Goal: Task Accomplishment & Management: Complete application form

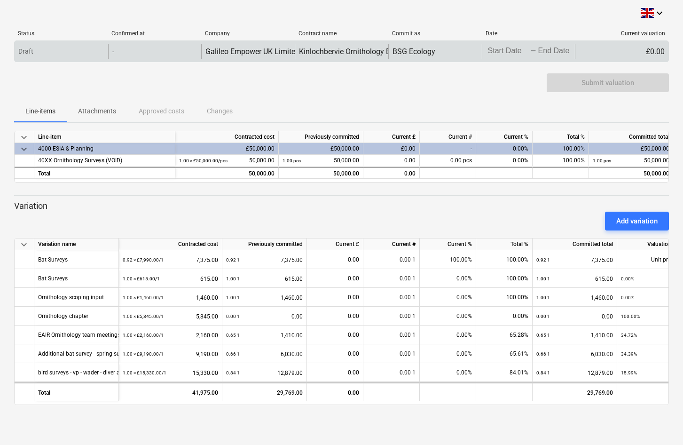
click at [514, 51] on body "keyboard_arrow_down Status Confirmed at Company Contract name Commit as Date Cu…" at bounding box center [341, 222] width 683 height 445
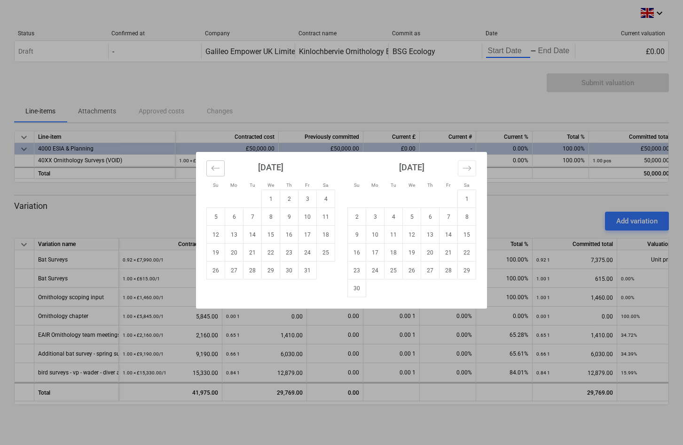
click at [215, 169] on icon "Move backward to switch to the previous month." at bounding box center [215, 168] width 9 height 9
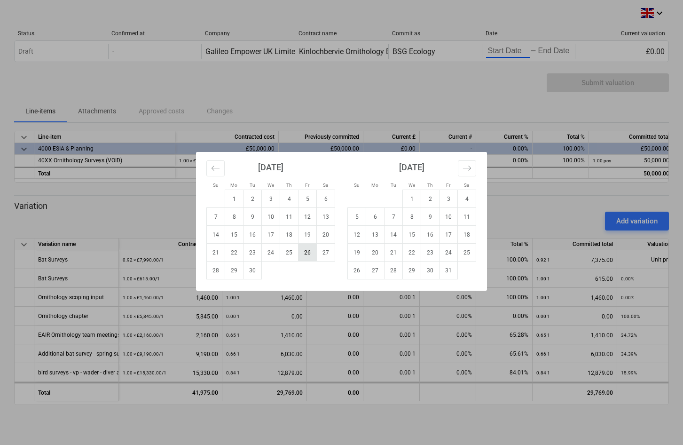
click at [308, 252] on td "26" at bounding box center [308, 253] width 18 height 18
click at [217, 169] on icon "Move backward to switch to the previous month." at bounding box center [215, 168] width 9 height 9
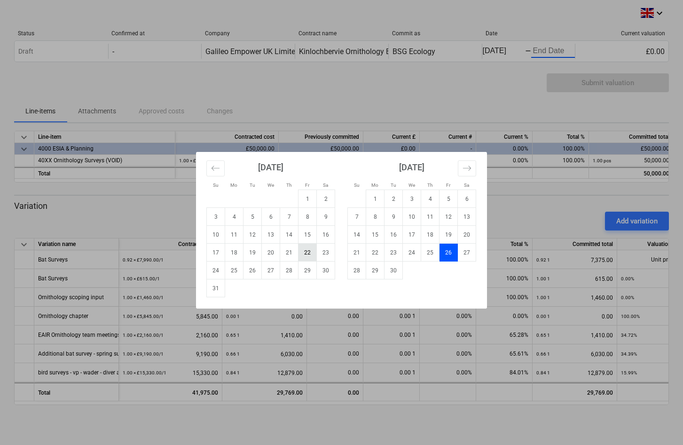
click at [310, 253] on td "22" at bounding box center [308, 253] width 18 height 18
type input "[DATE]"
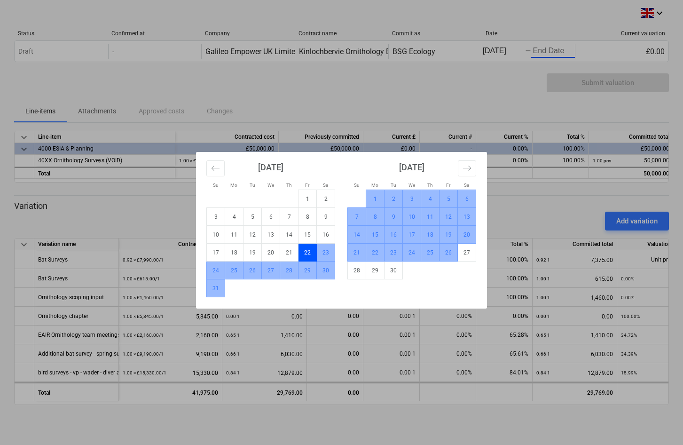
click at [450, 257] on td "26" at bounding box center [449, 253] width 18 height 18
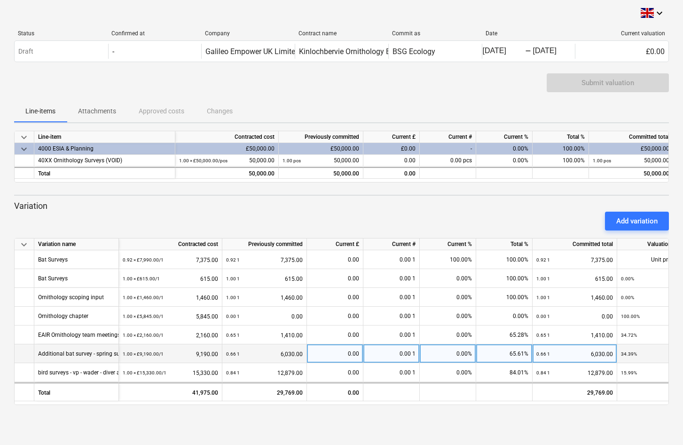
click at [340, 354] on div "0.00" at bounding box center [335, 353] width 48 height 19
type input "980"
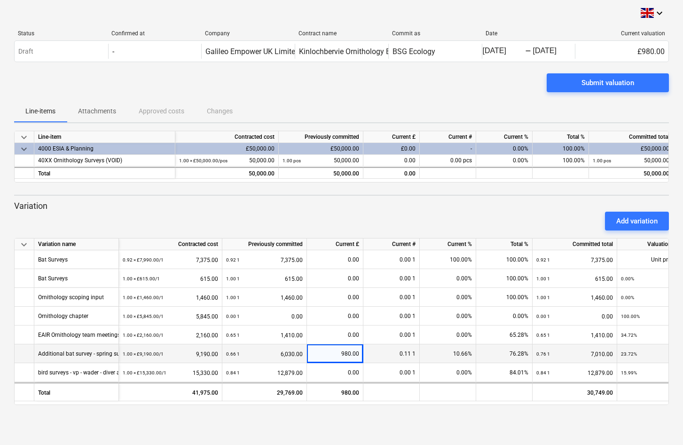
click at [388, 404] on div "keyboard_arrow_down Variation name Contracted cost Previously committed Current…" at bounding box center [341, 321] width 655 height 167
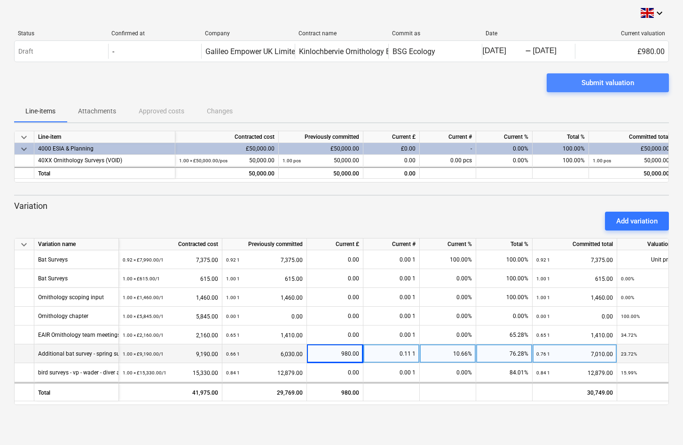
click at [621, 82] on div "Submit valuation" at bounding box center [608, 83] width 53 height 12
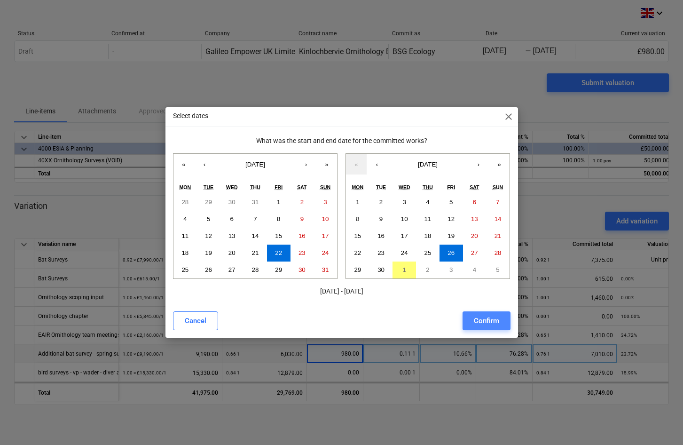
click at [505, 319] on button "Confirm" at bounding box center [487, 320] width 48 height 19
